Goal: Task Accomplishment & Management: Use online tool/utility

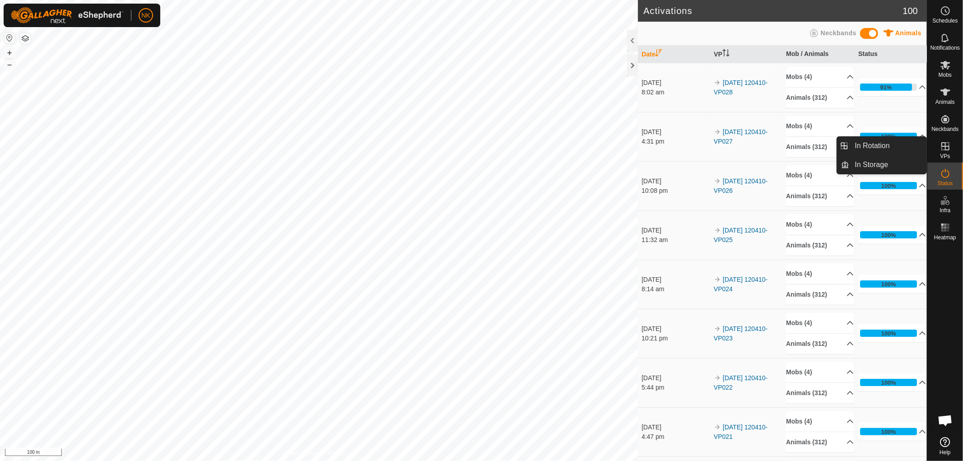
click at [943, 154] on span "VPs" at bounding box center [945, 156] width 10 height 5
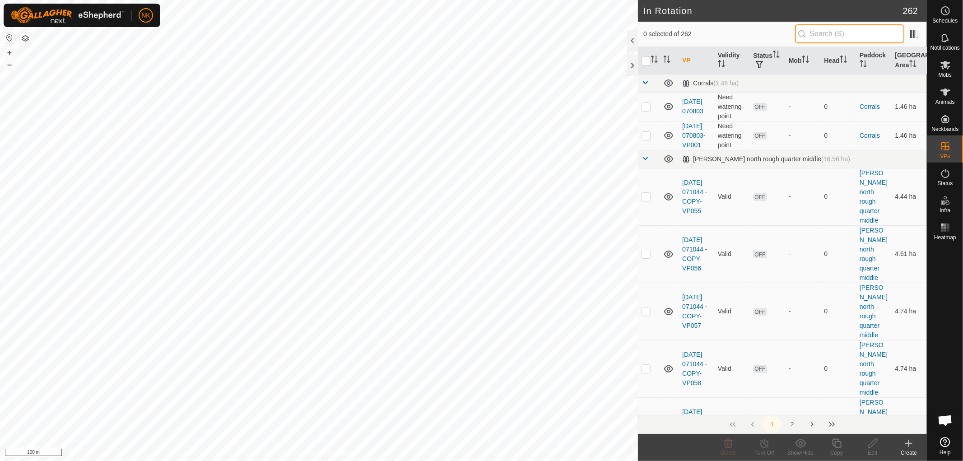
click at [842, 29] on input "text" at bounding box center [849, 33] width 109 height 19
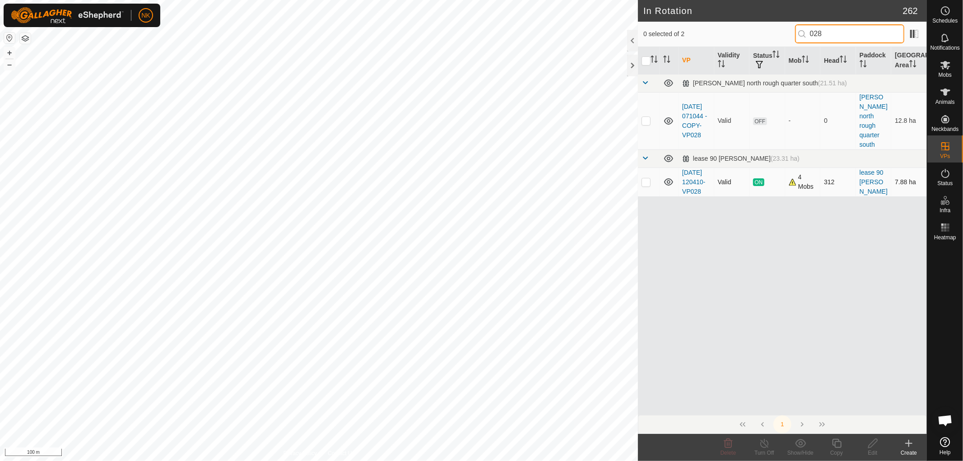
type input "028"
click at [647, 178] on p-checkbox at bounding box center [646, 181] width 9 height 7
checkbox input "true"
click at [840, 444] on icon at bounding box center [836, 443] width 11 height 11
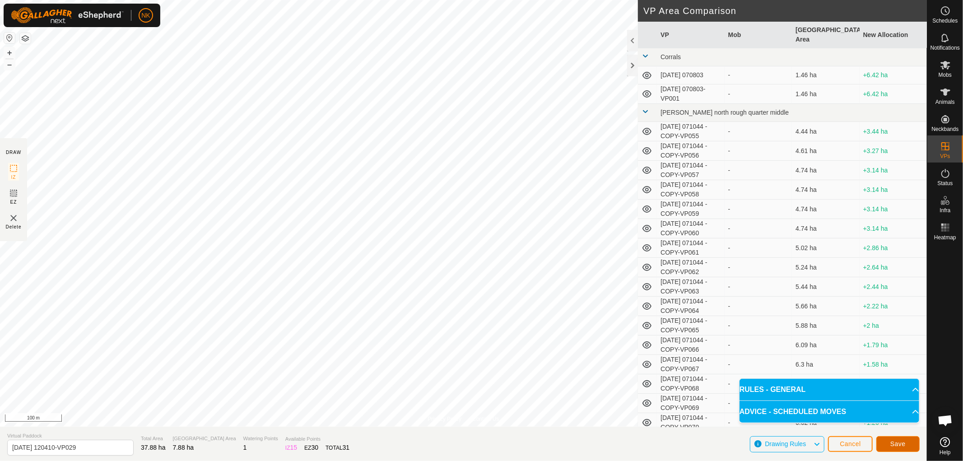
click at [901, 448] on button "Save" at bounding box center [898, 444] width 43 height 16
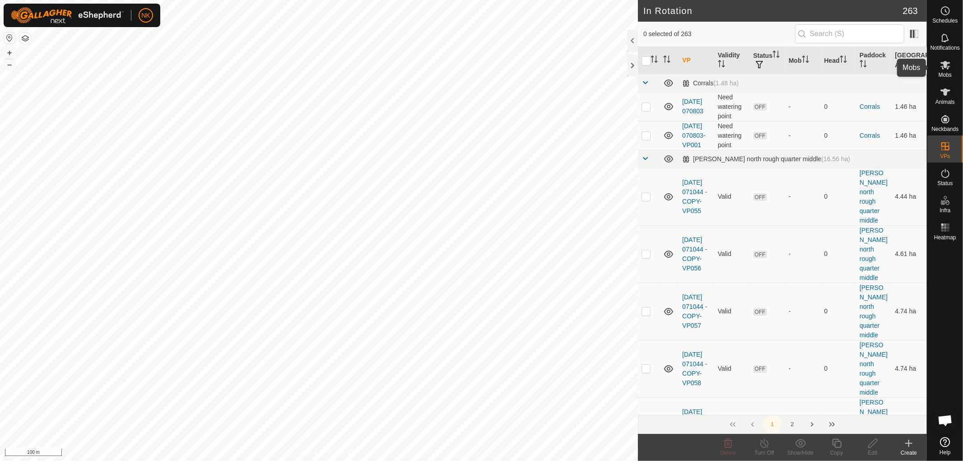
click at [937, 72] on div "Mobs" at bounding box center [946, 67] width 36 height 27
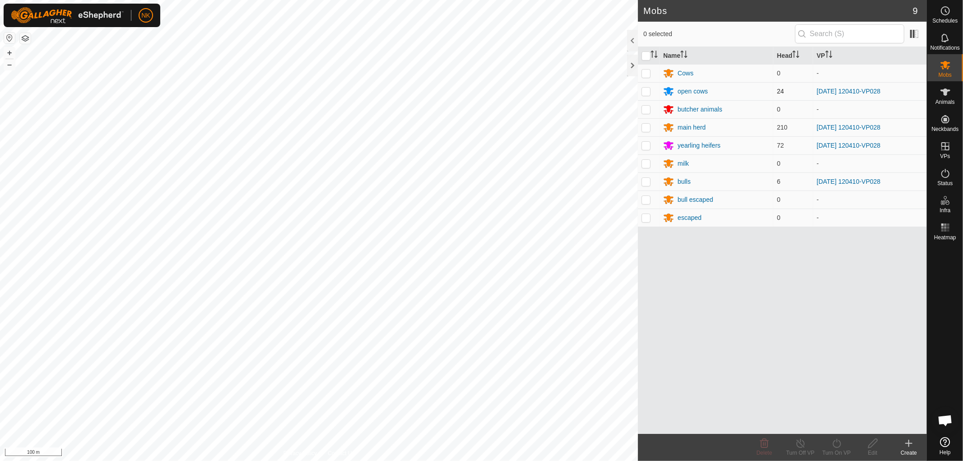
click at [648, 93] on p-checkbox at bounding box center [646, 91] width 9 height 7
checkbox input "true"
click at [646, 131] on p-tablecheckbox at bounding box center [646, 127] width 9 height 7
checkbox input "true"
click at [646, 151] on td at bounding box center [649, 145] width 22 height 18
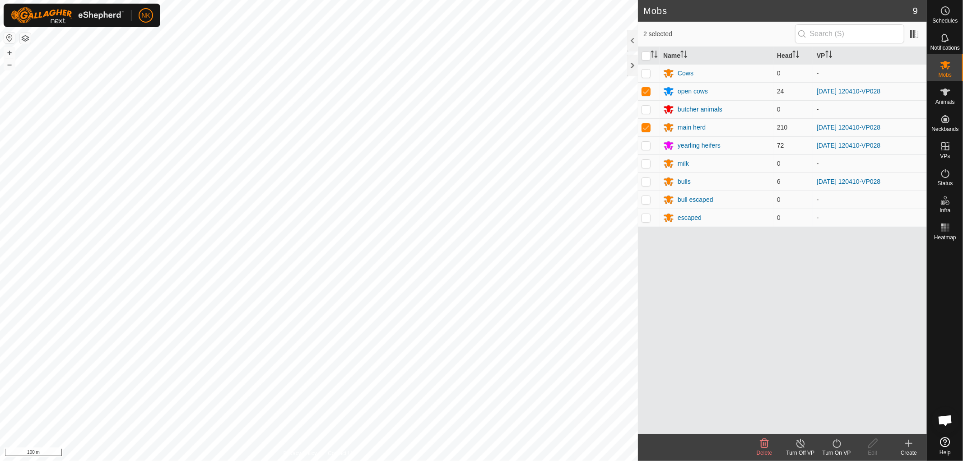
checkbox input "true"
click at [643, 184] on p-checkbox at bounding box center [646, 181] width 9 height 7
checkbox input "true"
click at [835, 449] on div "Turn On VP" at bounding box center [837, 453] width 36 height 8
click at [832, 425] on link "Now" at bounding box center [863, 424] width 89 height 18
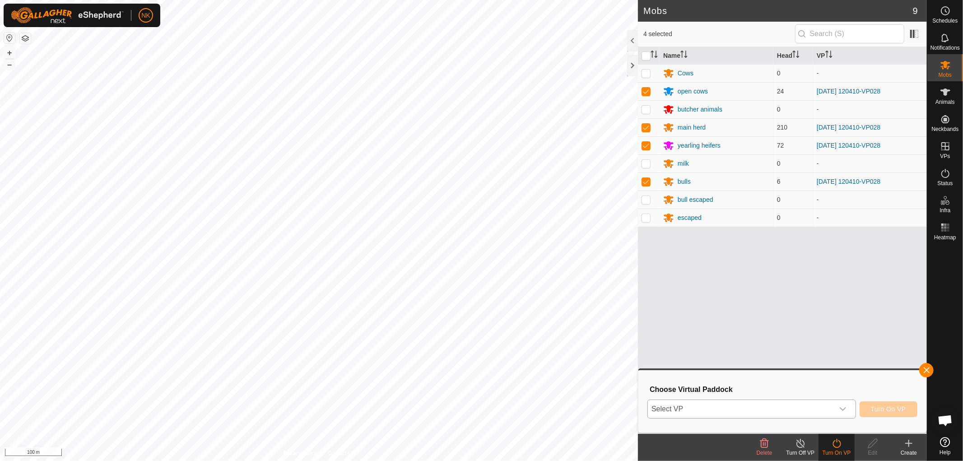
click at [769, 412] on span "Select VP" at bounding box center [741, 409] width 186 height 18
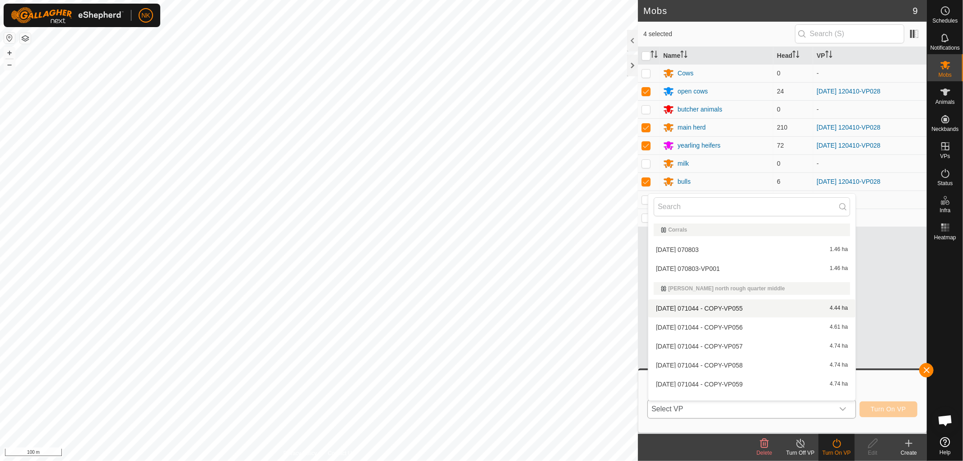
scroll to position [11, 0]
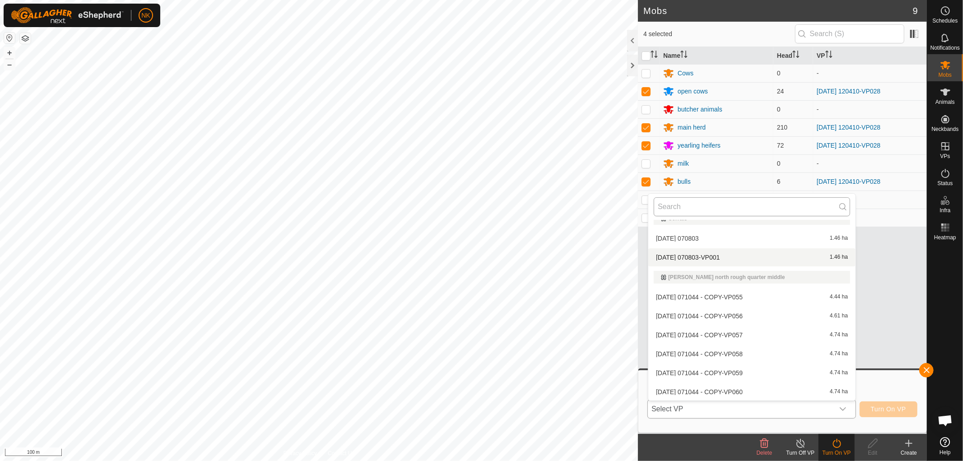
click at [735, 203] on input "text" at bounding box center [752, 206] width 196 height 19
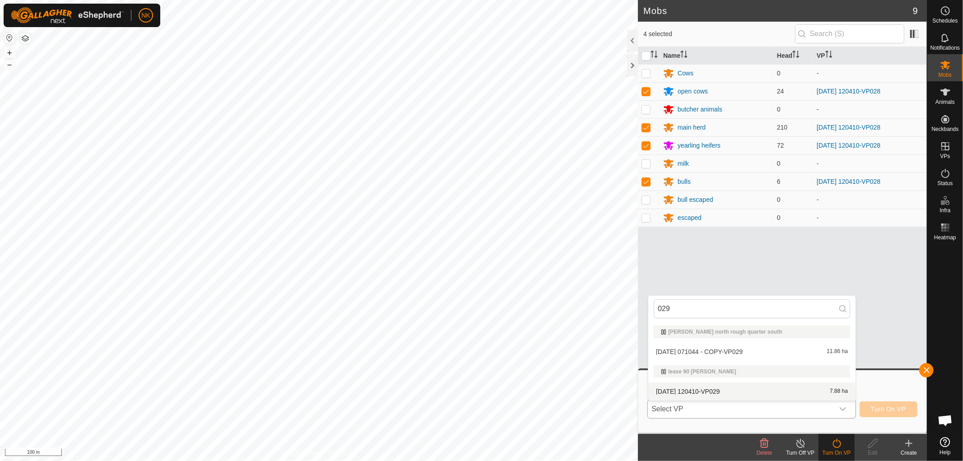
type input "029"
click at [716, 388] on li "[DATE] 120410-VP029 7.88 ha" at bounding box center [751, 391] width 207 height 18
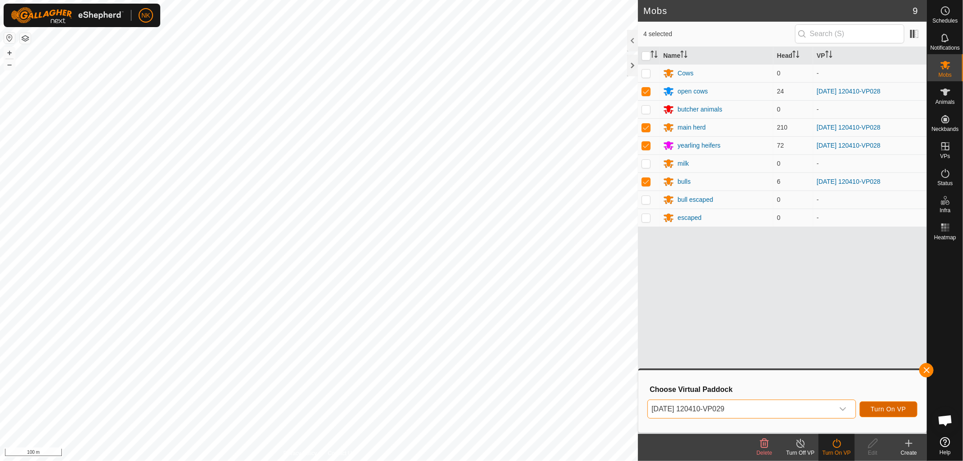
click at [887, 407] on span "Turn On VP" at bounding box center [888, 409] width 35 height 7
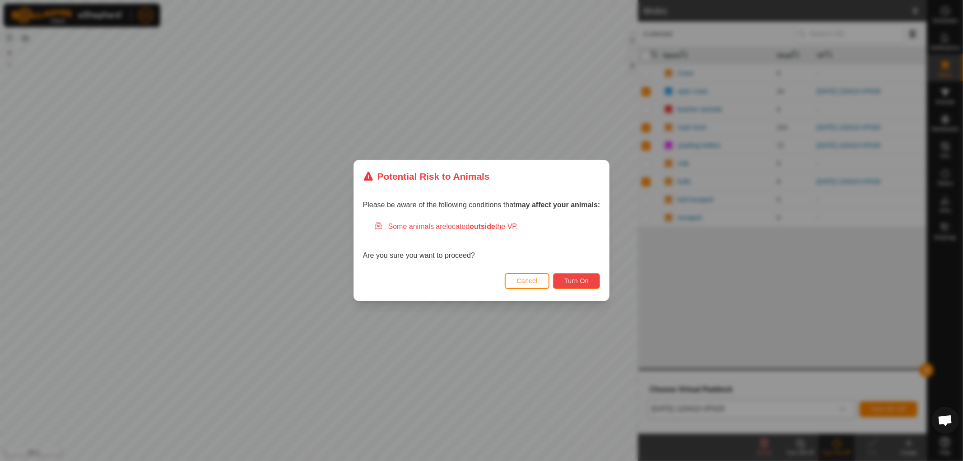
click at [575, 276] on button "Turn On" at bounding box center [576, 281] width 47 height 16
